Goal: Information Seeking & Learning: Understand process/instructions

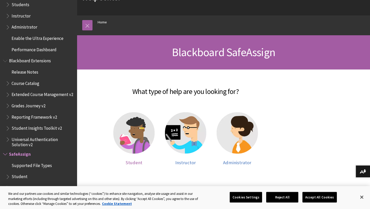
click at [142, 143] on img at bounding box center [133, 132] width 41 height 41
click at [128, 138] on img at bounding box center [133, 132] width 41 height 41
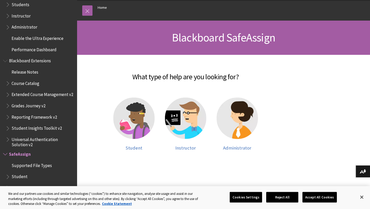
scroll to position [138, 0]
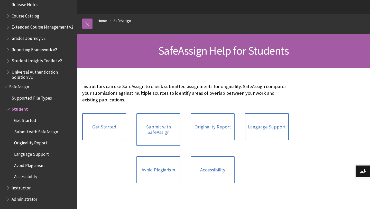
scroll to position [44, 0]
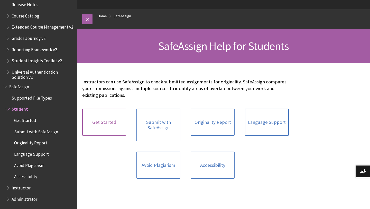
click at [107, 131] on link "Get Started" at bounding box center [104, 122] width 44 height 27
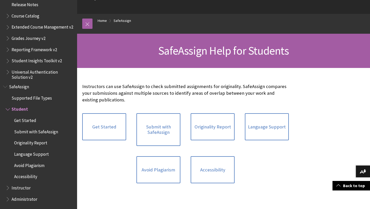
scroll to position [0, 0]
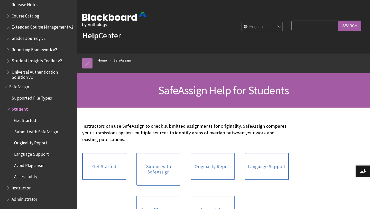
click at [90, 61] on link at bounding box center [87, 63] width 10 height 10
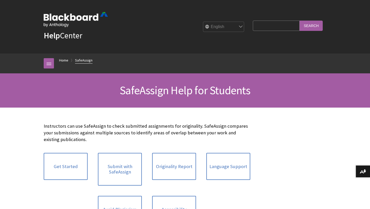
click at [75, 61] on link "SafeAssign" at bounding box center [83, 60] width 17 height 6
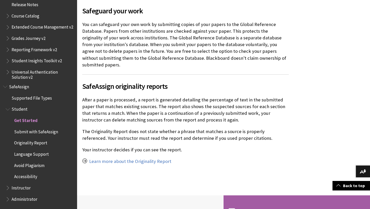
scroll to position [513, 0]
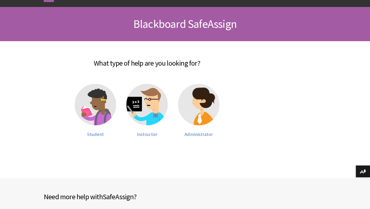
scroll to position [96, 0]
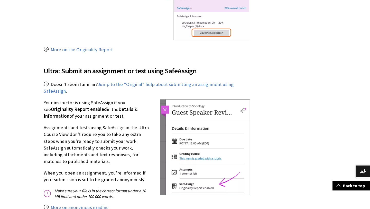
scroll to position [562, 0]
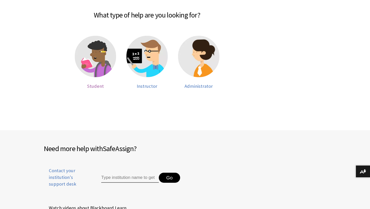
scroll to position [122, 0]
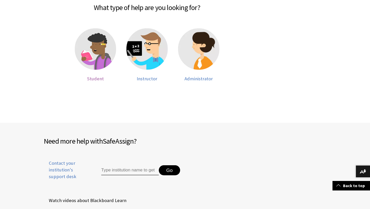
click at [87, 60] on img at bounding box center [95, 48] width 41 height 41
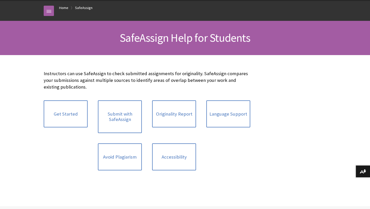
scroll to position [54, 0]
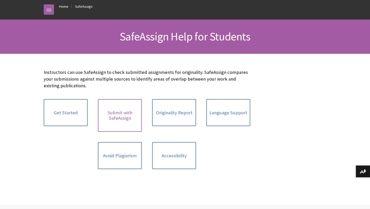
click at [114, 117] on link "Submit with SafeAssign" at bounding box center [120, 115] width 44 height 33
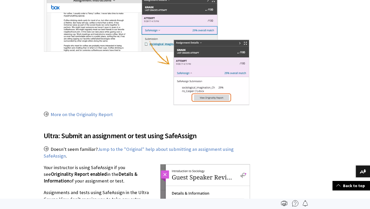
scroll to position [460, 0]
